Goal: Task Accomplishment & Management: Manage account settings

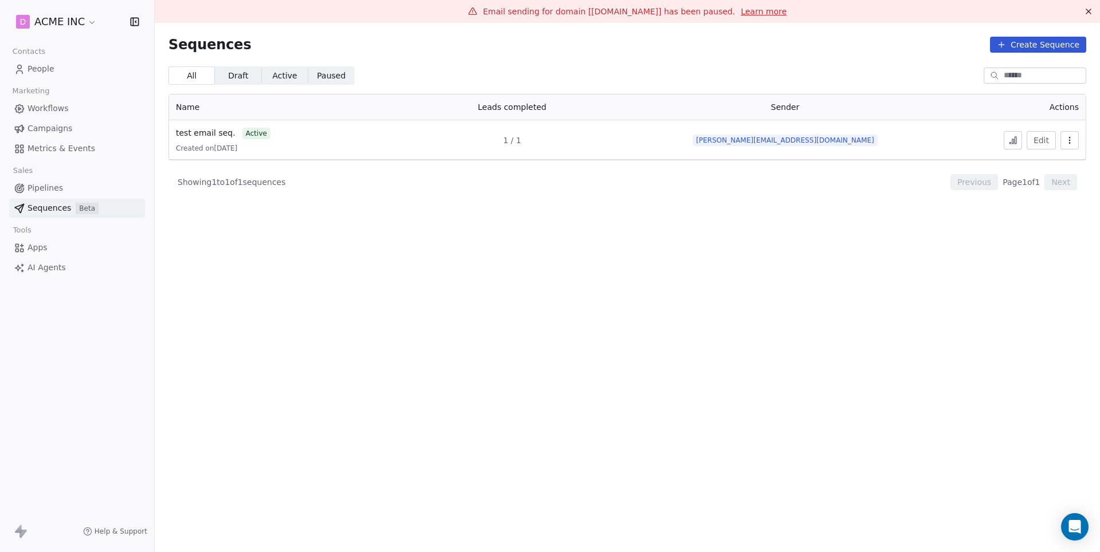
click at [53, 188] on span "Pipelines" at bounding box center [45, 188] width 36 height 12
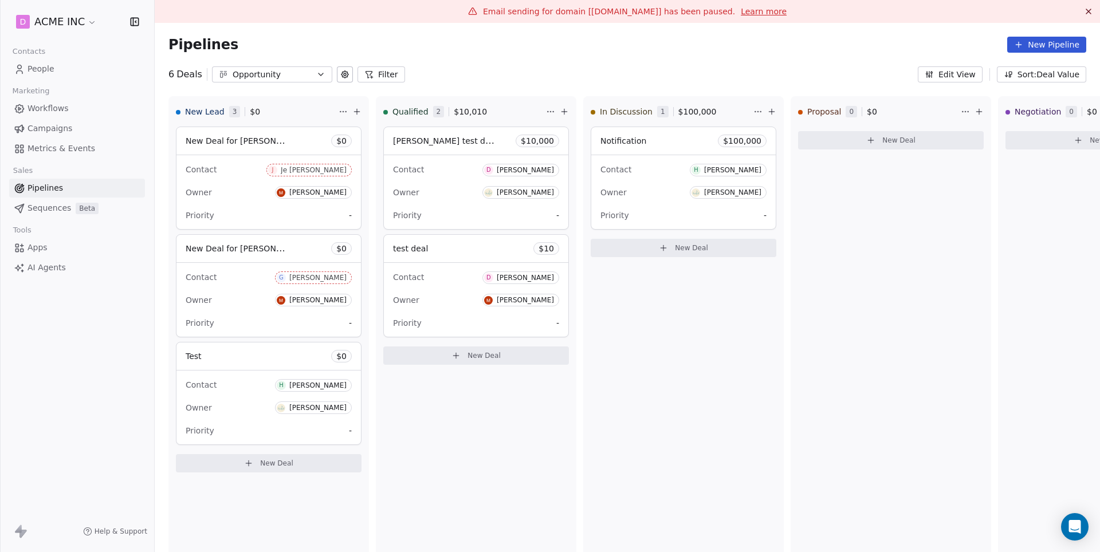
click at [243, 188] on div "Owner Mrinal Bankar" at bounding box center [269, 192] width 166 height 18
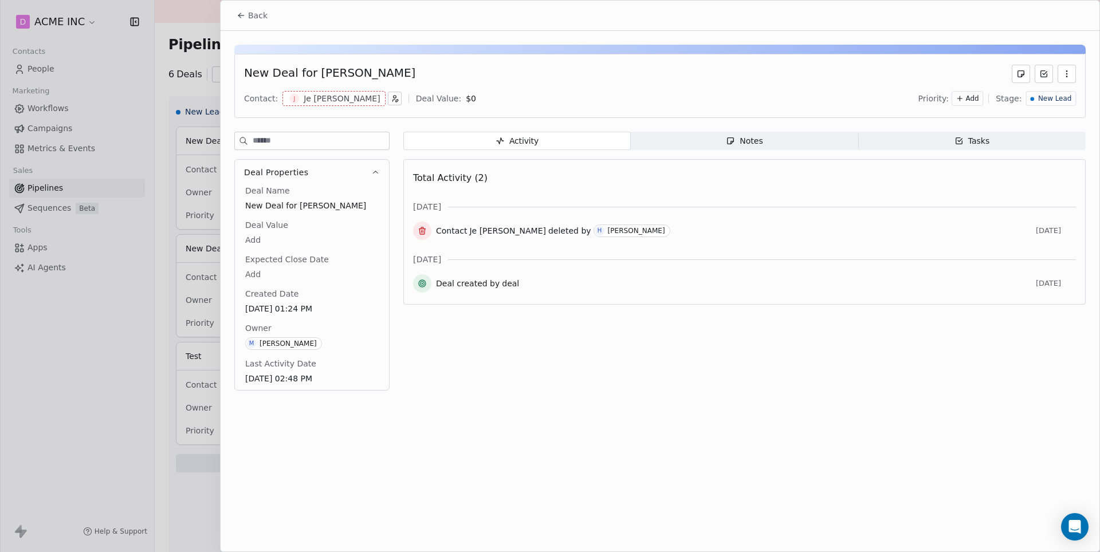
click at [254, 17] on span "Back" at bounding box center [257, 15] width 19 height 11
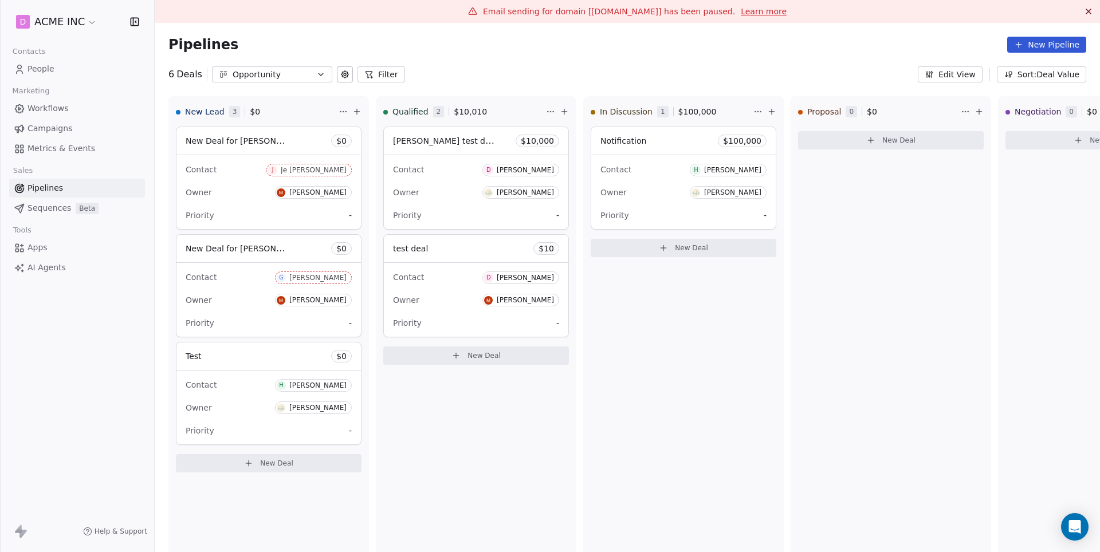
click at [287, 470] on button "New Deal" at bounding box center [269, 463] width 186 height 18
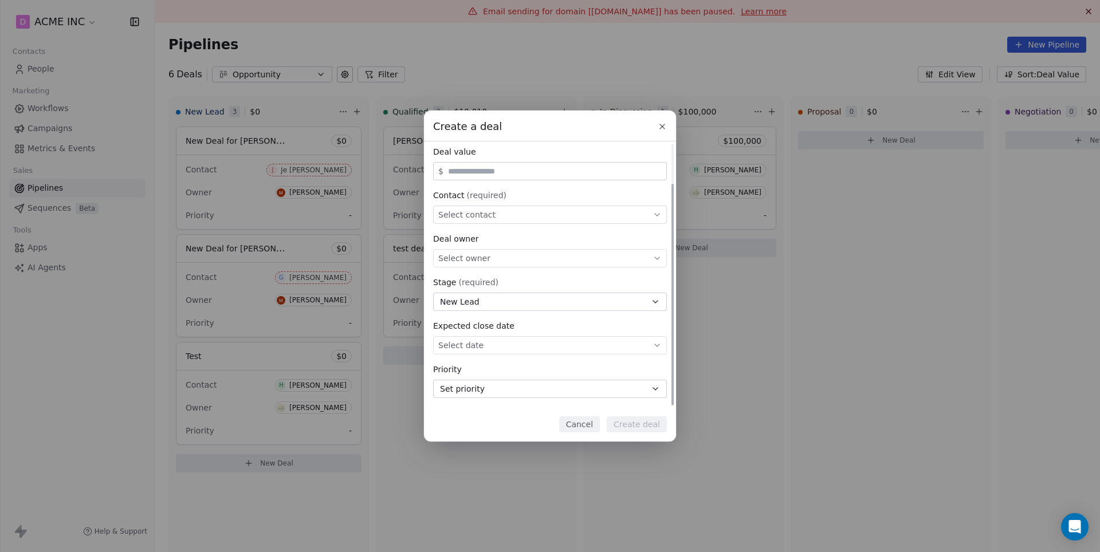
scroll to position [48, 0]
click at [665, 124] on icon at bounding box center [661, 126] width 9 height 9
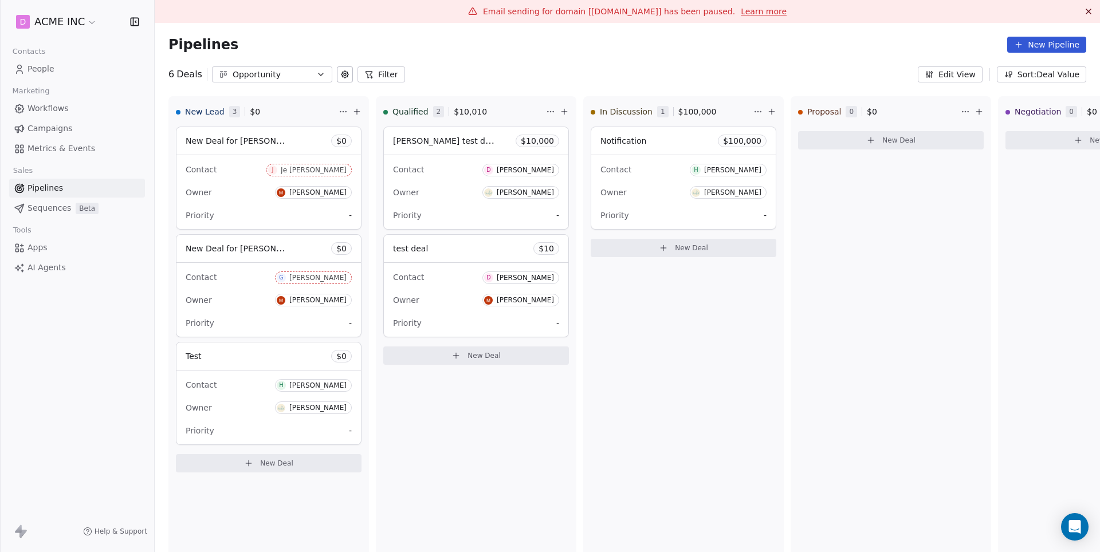
click at [290, 63] on div "Pipelines New Pipeline" at bounding box center [627, 45] width 945 height 44
click at [306, 79] on div "Opportunity" at bounding box center [272, 75] width 79 height 12
click at [1052, 49] on html "D ACME INC Contacts People Marketing Workflows Campaigns Metrics & Events Sales…" at bounding box center [550, 276] width 1100 height 552
click at [1052, 49] on button "New Pipeline" at bounding box center [1046, 45] width 79 height 16
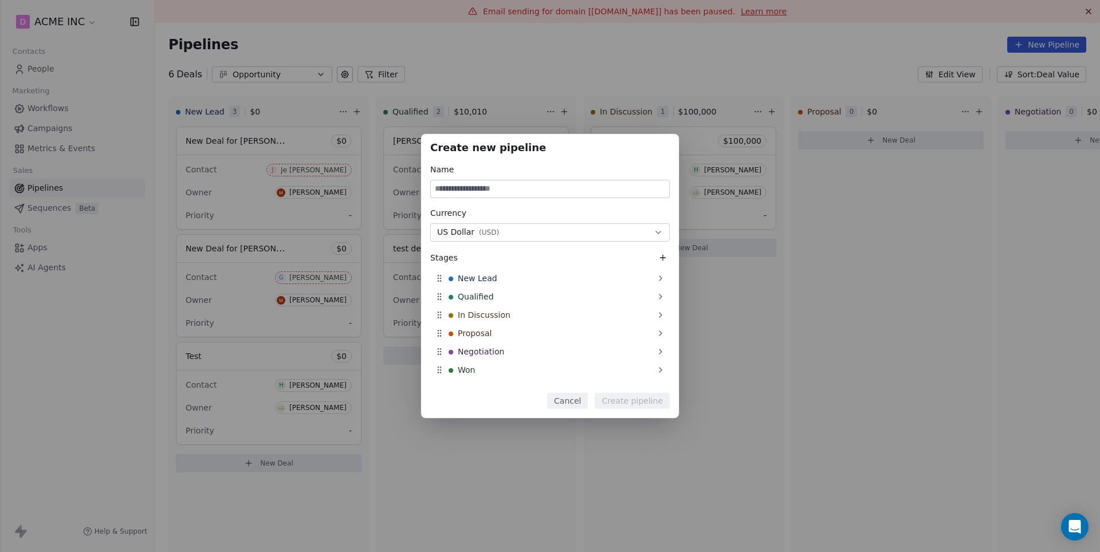
click at [500, 230] on button "US Dollar ( USD )" at bounding box center [549, 232] width 239 height 18
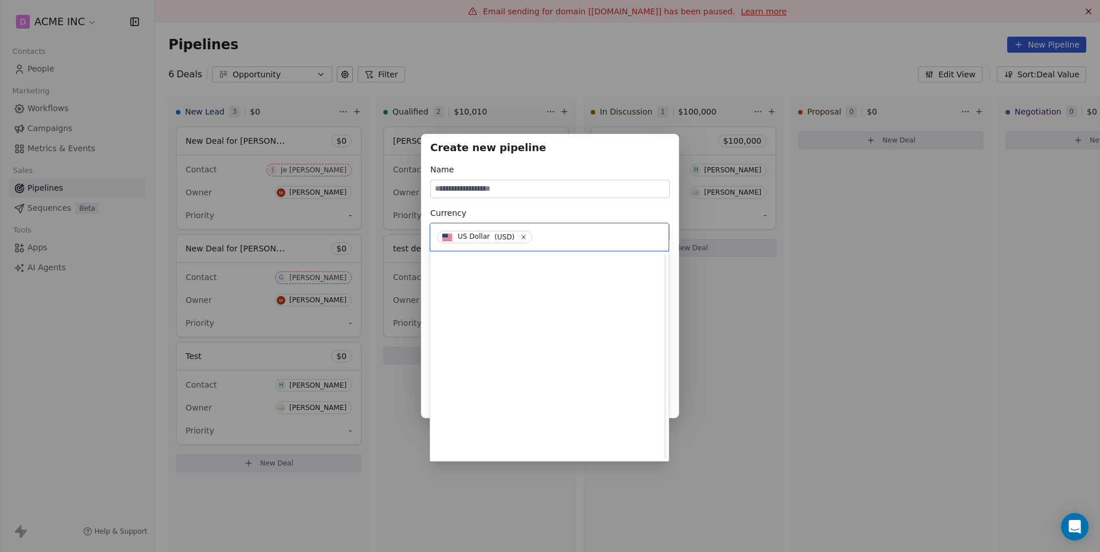
scroll to position [0, 0]
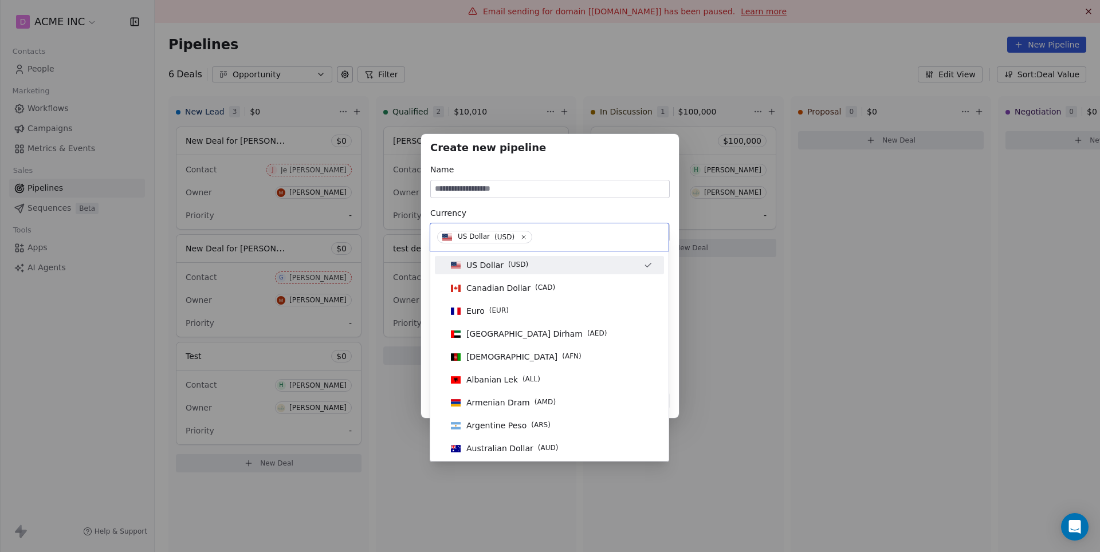
click at [654, 203] on div "Create new pipeline Name Currency US Dollar ( USD ) Stages New Lead Qualified I…" at bounding box center [550, 276] width 1100 height 284
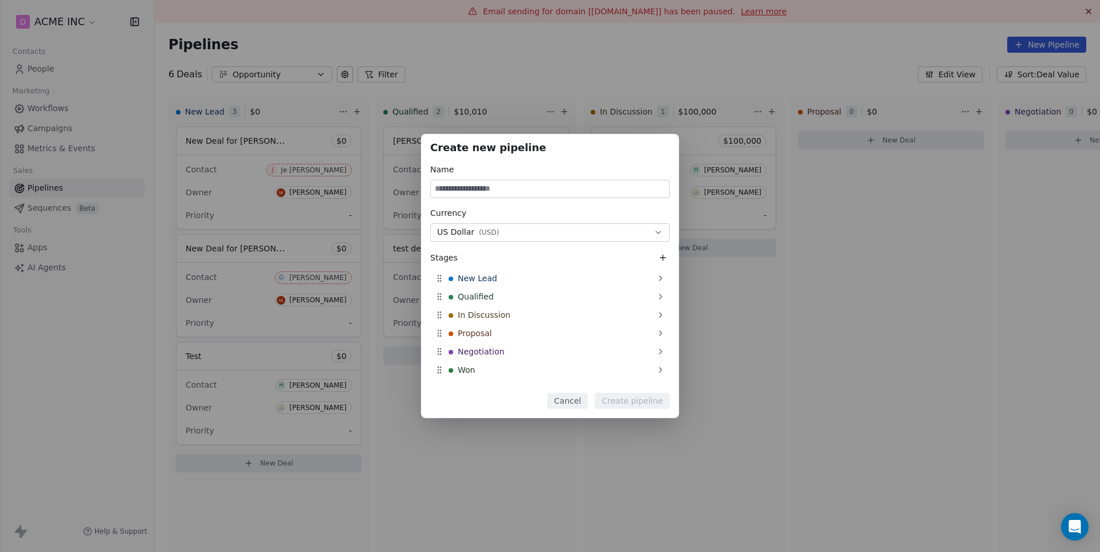
click at [569, 393] on button "Cancel" at bounding box center [567, 401] width 41 height 16
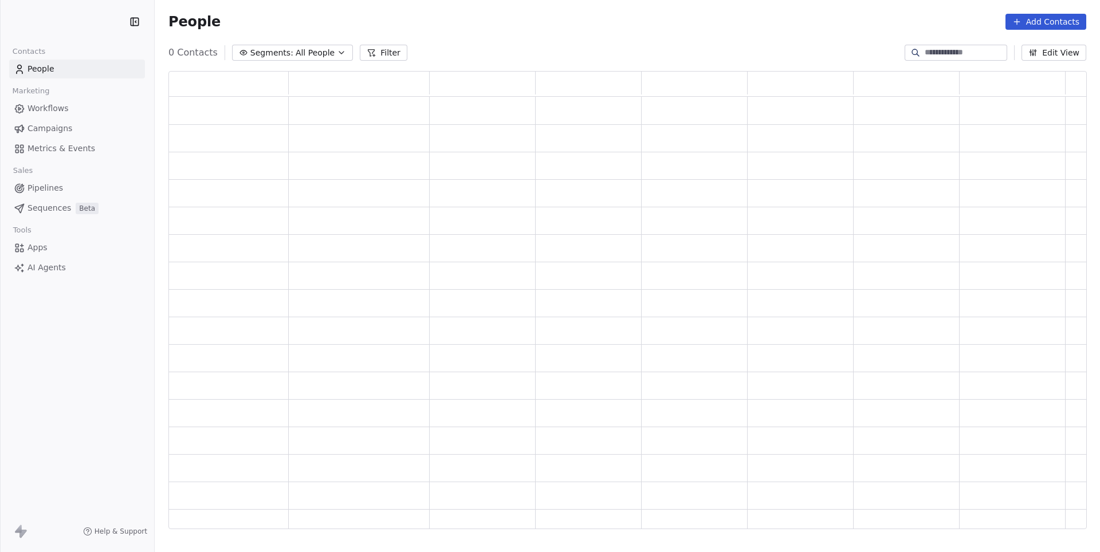
scroll to position [458, 917]
